Goal: Task Accomplishment & Management: Use online tool/utility

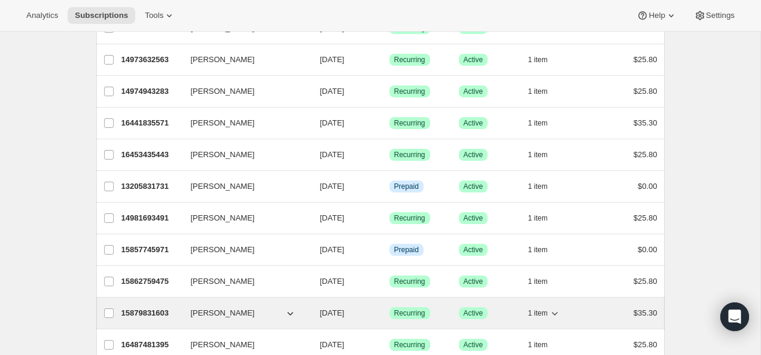
scroll to position [356, 0]
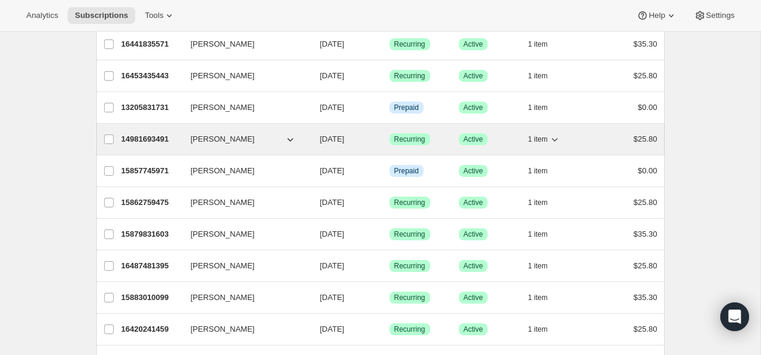
click at [151, 141] on p "14981693491" at bounding box center [151, 139] width 60 height 12
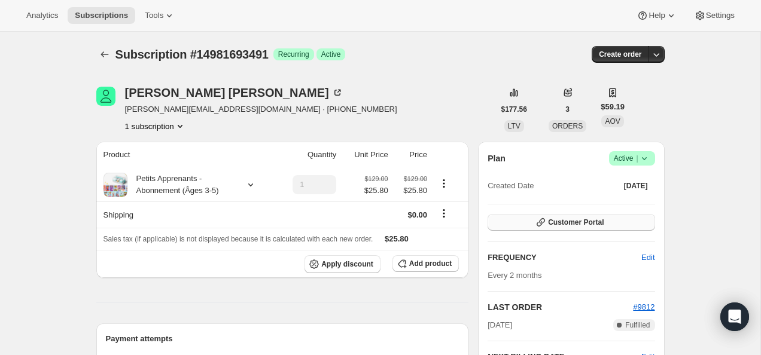
click at [538, 215] on button "Customer Portal" at bounding box center [570, 222] width 167 height 17
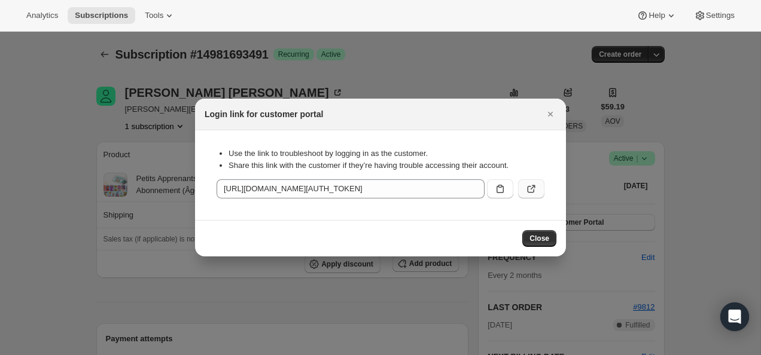
click at [526, 186] on icon ":rc2:" at bounding box center [531, 189] width 12 height 12
